Goal: Information Seeking & Learning: Check status

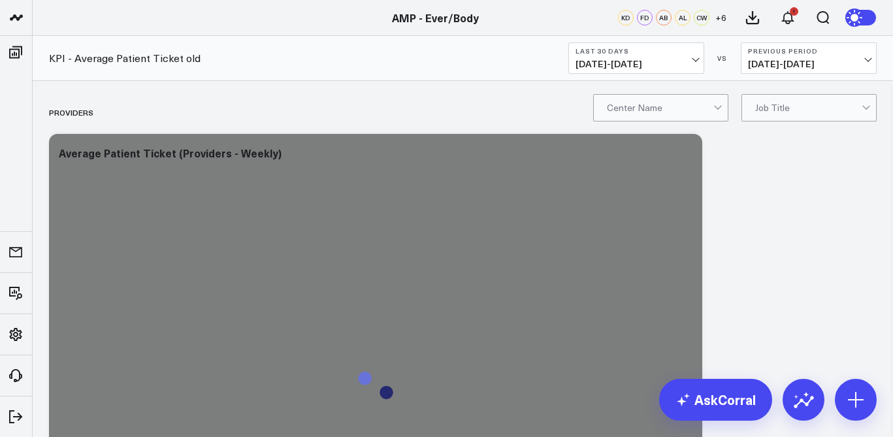
click at [694, 60] on span "07/17/25 - 08/15/25" at bounding box center [637, 64] width 122 height 10
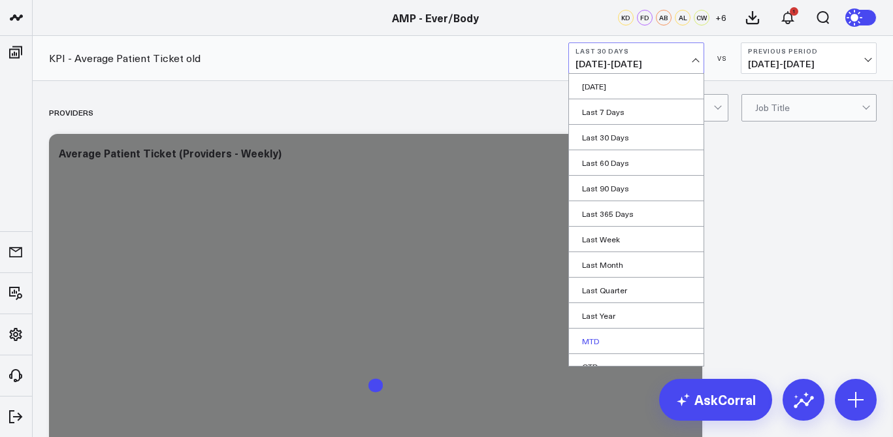
click at [644, 339] on link "MTD" at bounding box center [636, 341] width 135 height 25
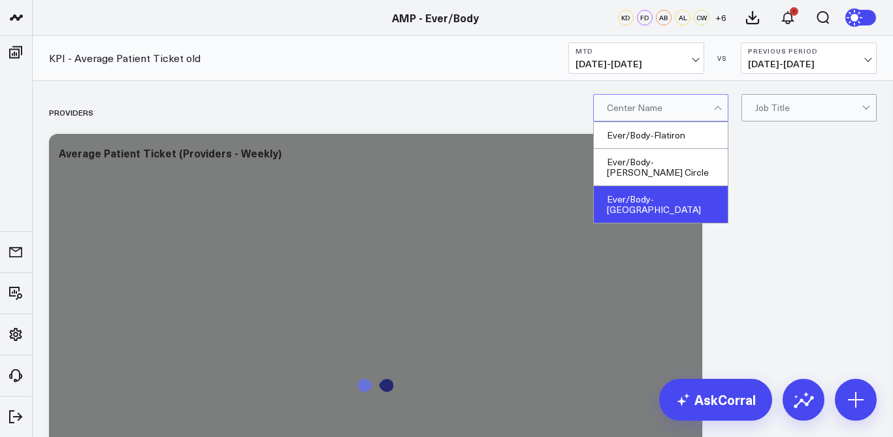
click at [680, 186] on div "Ever/Body-[GEOGRAPHIC_DATA]" at bounding box center [661, 204] width 134 height 37
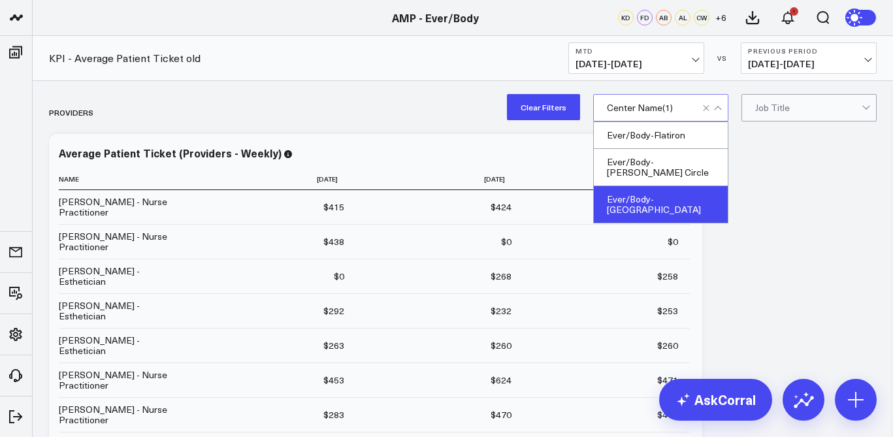
click at [682, 190] on div "Ever/Body-[GEOGRAPHIC_DATA]" at bounding box center [661, 204] width 134 height 37
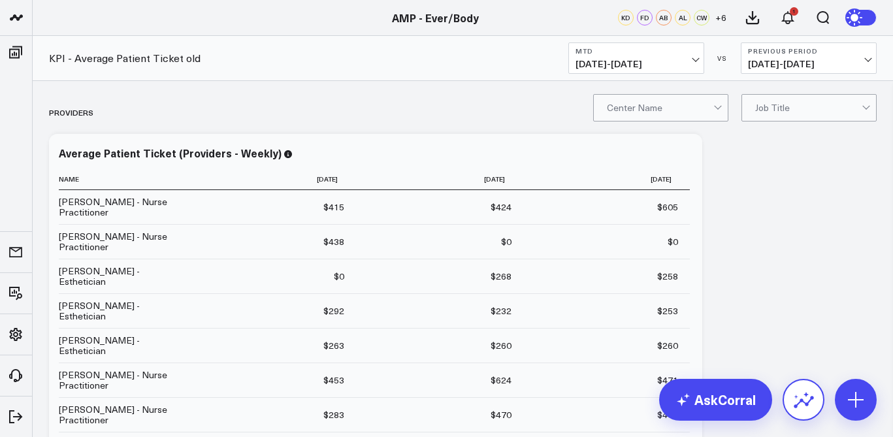
click at [791, 389] on button at bounding box center [804, 400] width 42 height 42
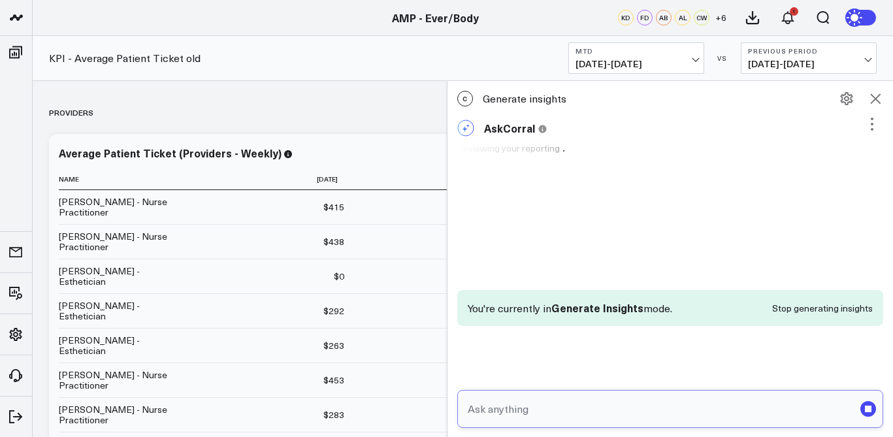
click at [593, 405] on input "text" at bounding box center [660, 409] width 390 height 24
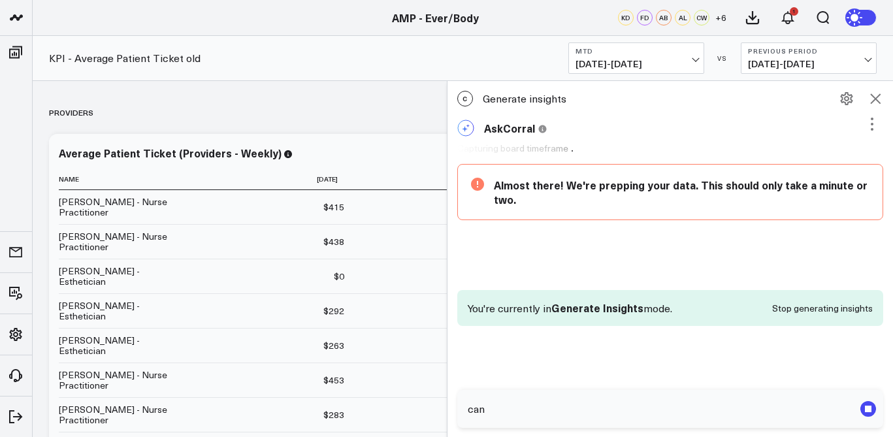
click at [881, 88] on button at bounding box center [876, 99] width 22 height 22
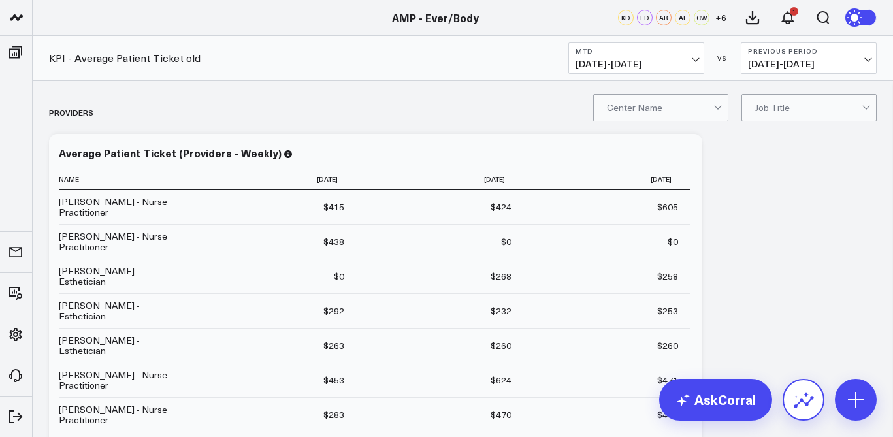
click at [807, 405] on icon at bounding box center [804, 402] width 20 height 12
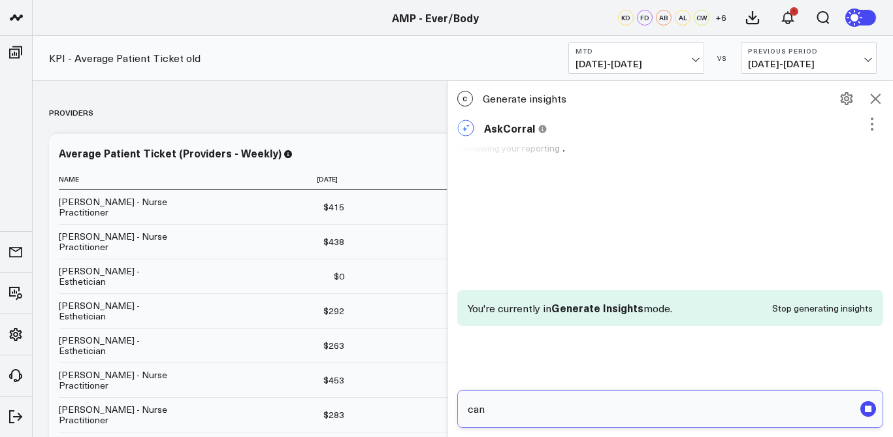
click at [645, 407] on input "can" at bounding box center [660, 409] width 390 height 24
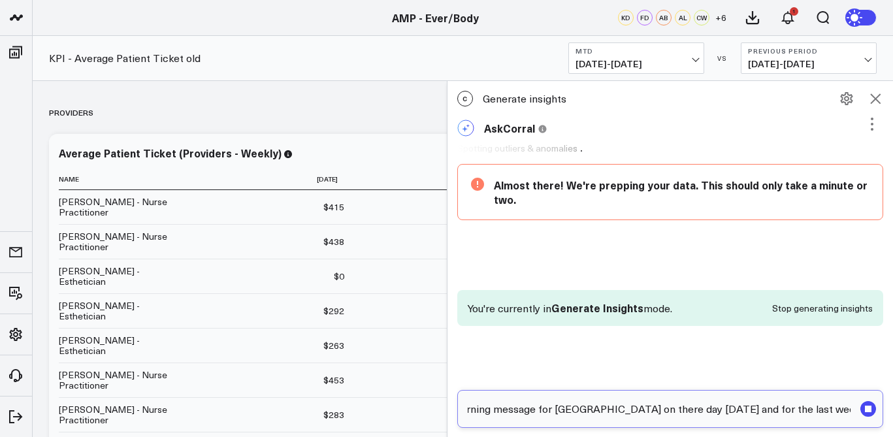
type input "can you write a morning message for williamsburg on there day yesterday and for…"
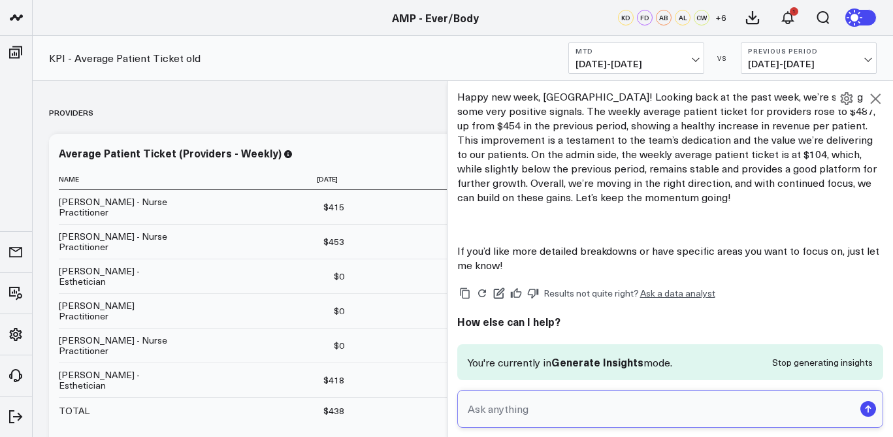
scroll to position [1318, 0]
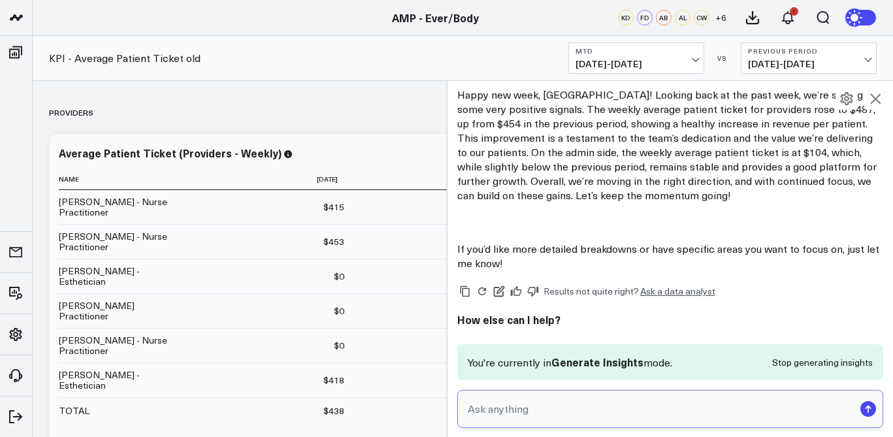
click at [659, 400] on input "text" at bounding box center [660, 409] width 390 height 24
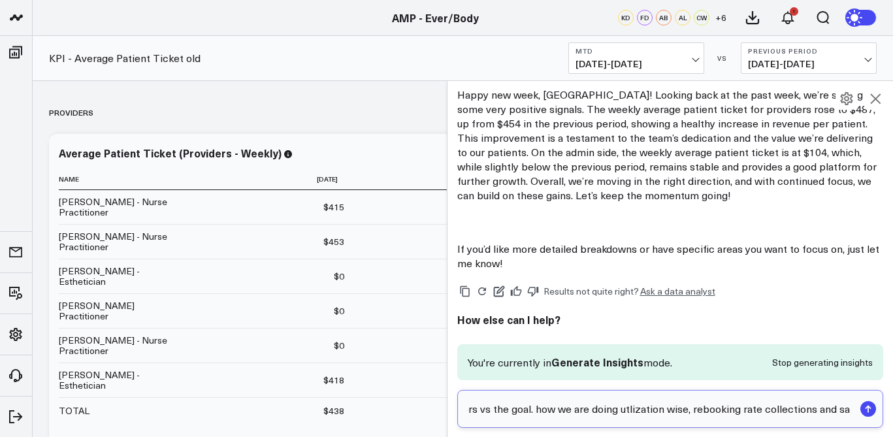
scroll to position [0, 135]
type input "can we mention the numbers vs the goal. how we are doing utlization wise, reboo…"
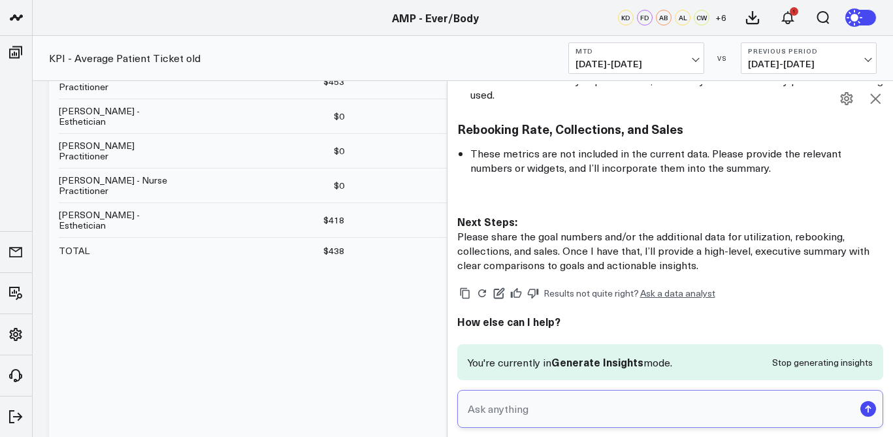
scroll to position [161, 0]
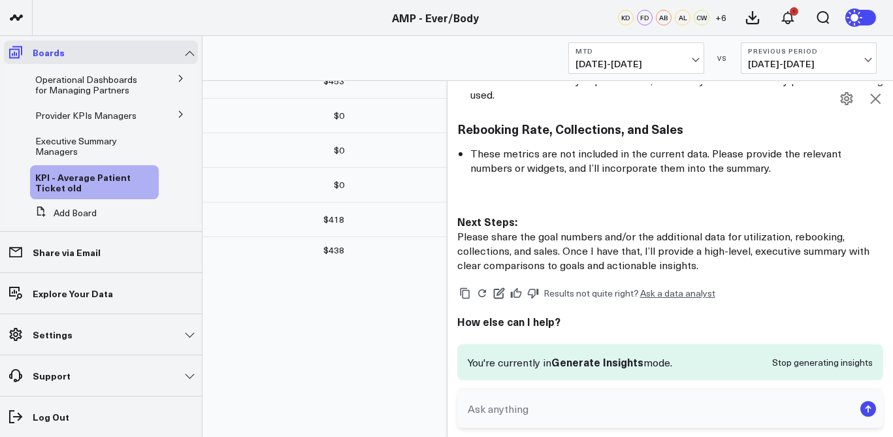
click at [18, 46] on icon at bounding box center [16, 52] width 16 height 16
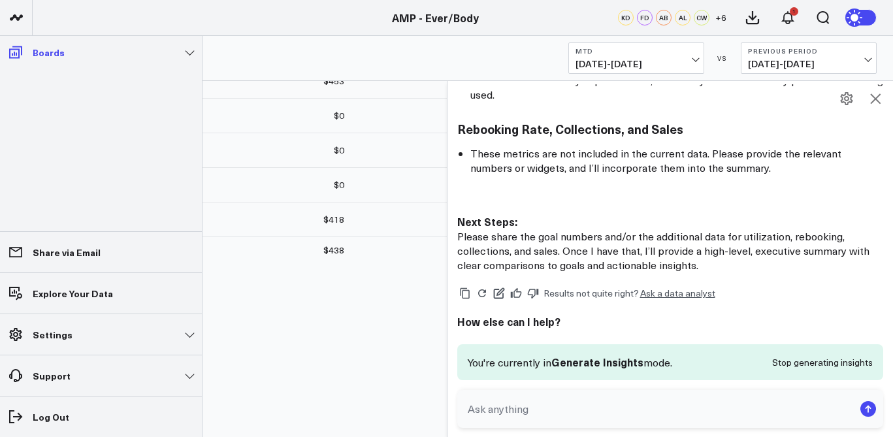
click at [20, 57] on icon at bounding box center [16, 52] width 16 height 16
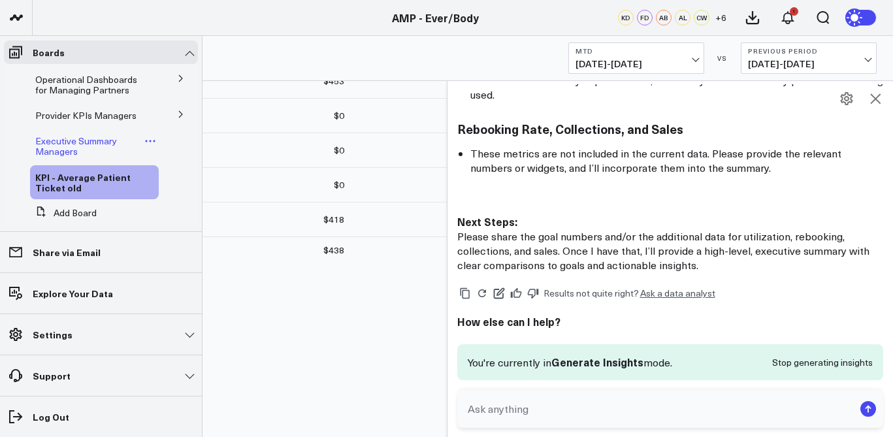
click at [75, 154] on span "Executive Summary Managers" at bounding box center [76, 146] width 82 height 23
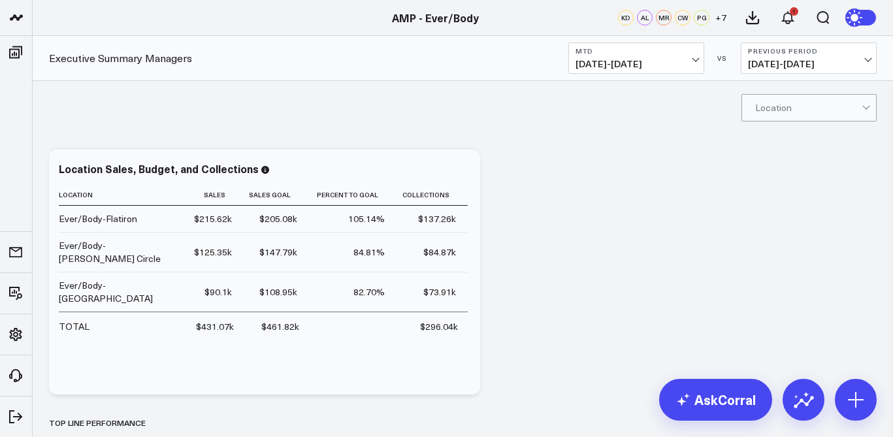
click at [637, 66] on span "[DATE] - [DATE]" at bounding box center [637, 64] width 122 height 10
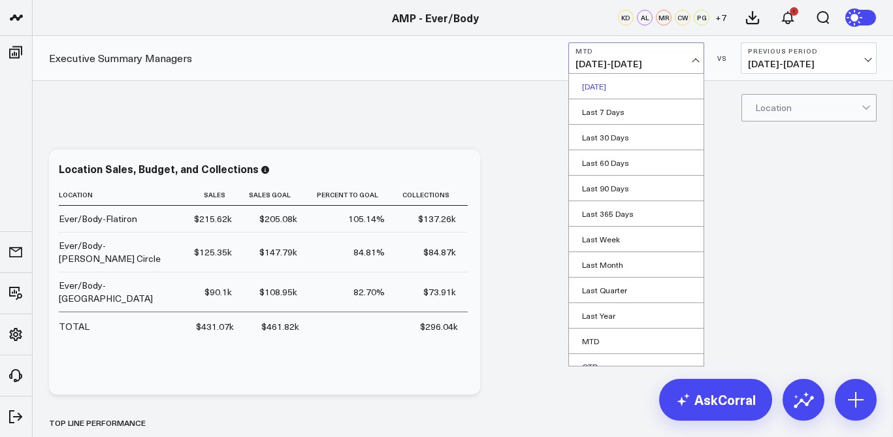
click at [633, 89] on link "[DATE]" at bounding box center [636, 86] width 135 height 25
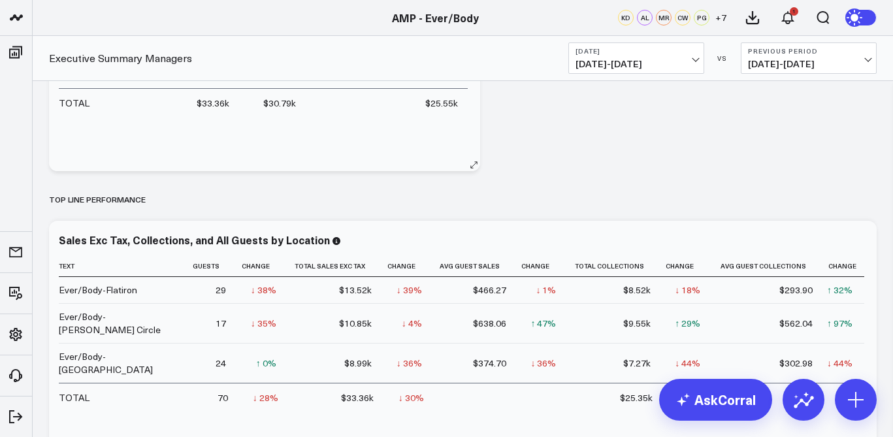
scroll to position [253, 0]
